Goal: Find specific page/section: Find specific page/section

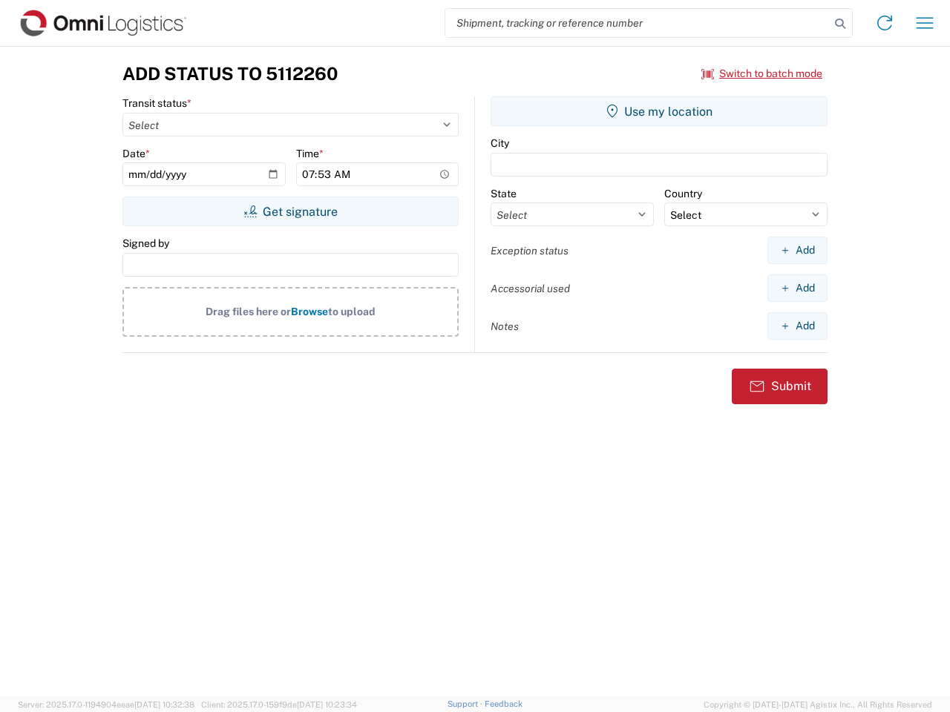
click at [637, 23] on input "search" at bounding box center [637, 23] width 384 height 28
click at [840, 24] on icon at bounding box center [840, 23] width 21 height 21
click at [884, 23] on icon at bounding box center [885, 23] width 24 height 24
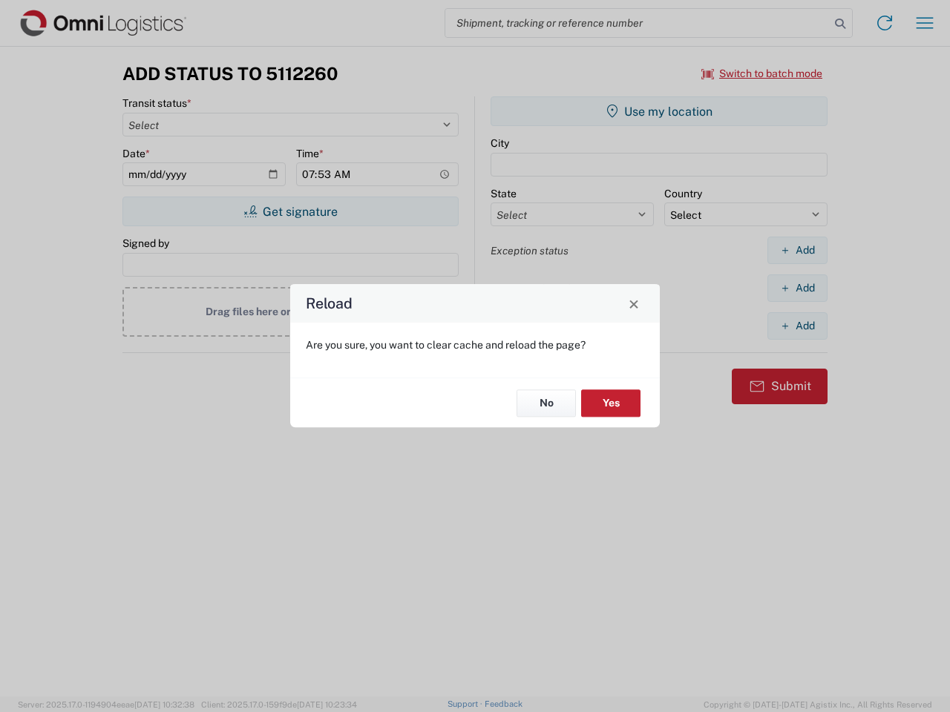
click at [925, 23] on div "Reload Are you sure, you want to clear cache and reload the page? No Yes" at bounding box center [475, 356] width 950 height 712
click at [762, 73] on div "Reload Are you sure, you want to clear cache and reload the page? No Yes" at bounding box center [475, 356] width 950 height 712
click at [290, 211] on div "Reload Are you sure, you want to clear cache and reload the page? No Yes" at bounding box center [475, 356] width 950 height 712
click at [659, 111] on div "Reload Are you sure, you want to clear cache and reload the page? No Yes" at bounding box center [475, 356] width 950 height 712
click at [797, 250] on div "Reload Are you sure, you want to clear cache and reload the page? No Yes" at bounding box center [475, 356] width 950 height 712
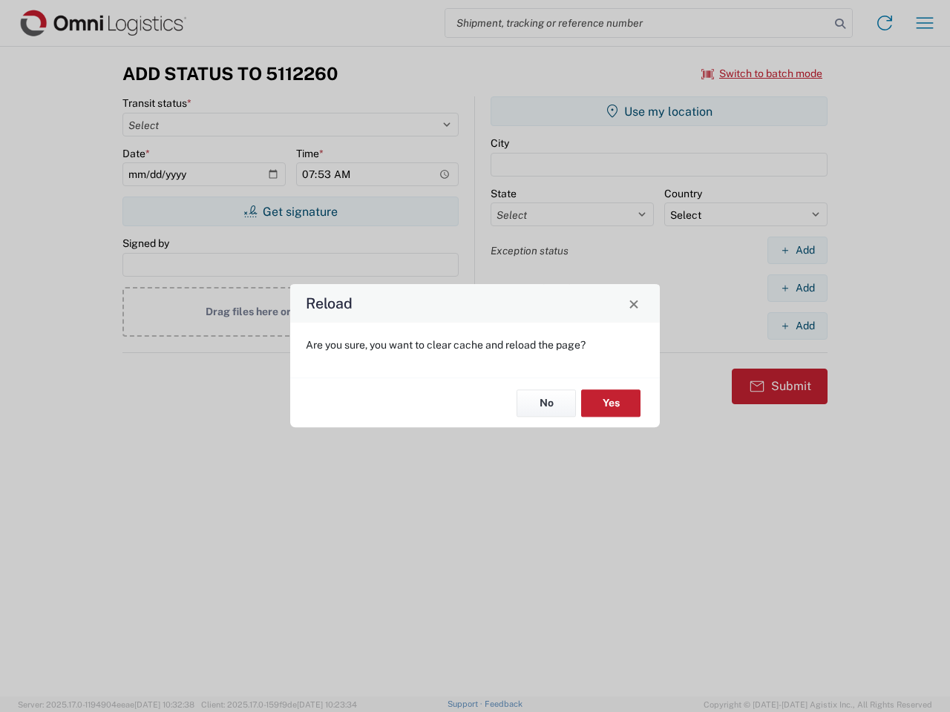
click at [797, 288] on div "Reload Are you sure, you want to clear cache and reload the page? No Yes" at bounding box center [475, 356] width 950 height 712
click at [797, 326] on div "Reload Are you sure, you want to clear cache and reload the page? No Yes" at bounding box center [475, 356] width 950 height 712
